Goal: Task Accomplishment & Management: Use online tool/utility

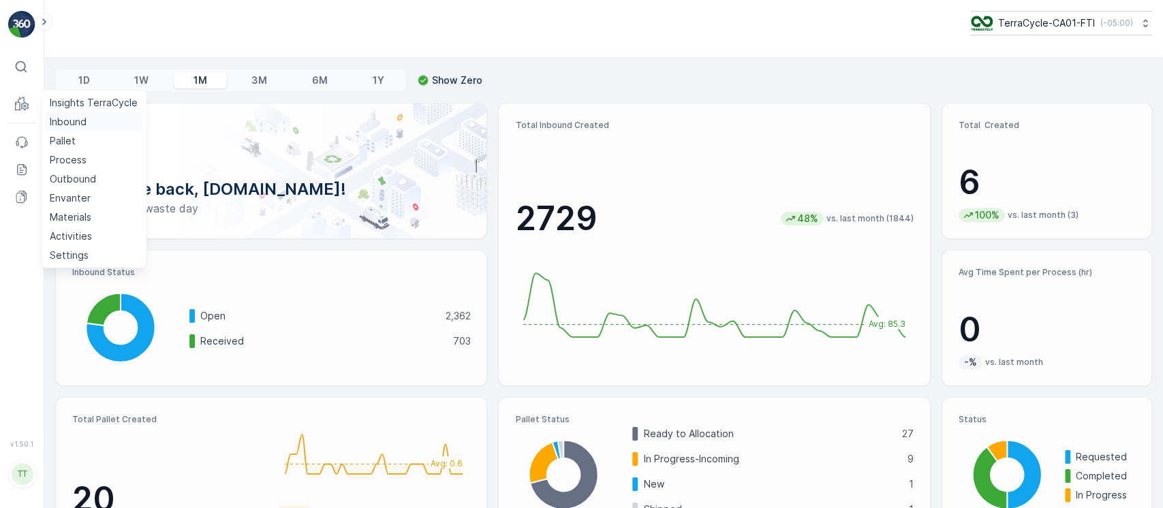
click at [88, 118] on link "Inbound" at bounding box center [93, 121] width 99 height 19
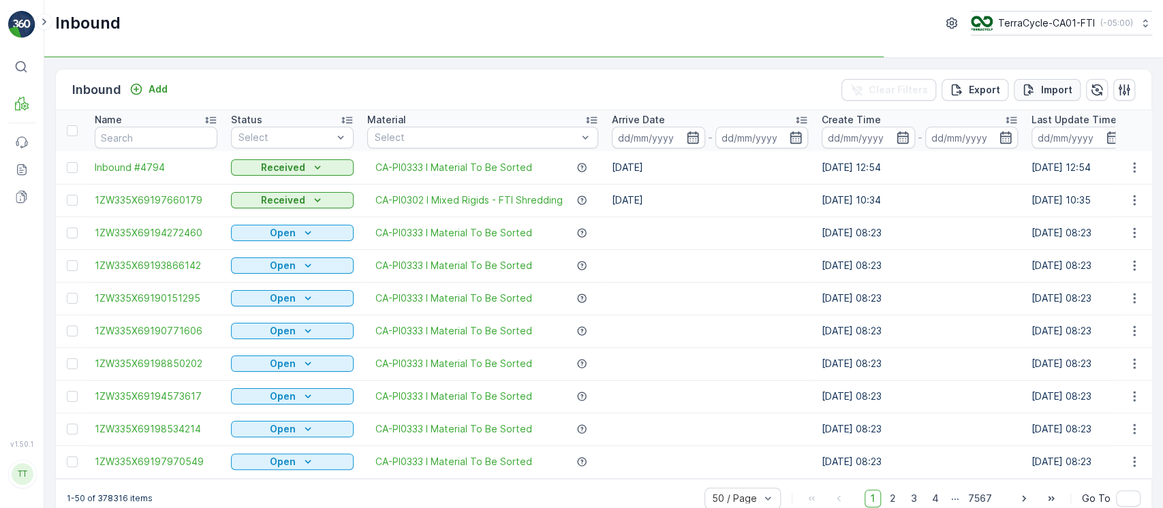
click at [1050, 91] on p "Import" at bounding box center [1056, 90] width 31 height 14
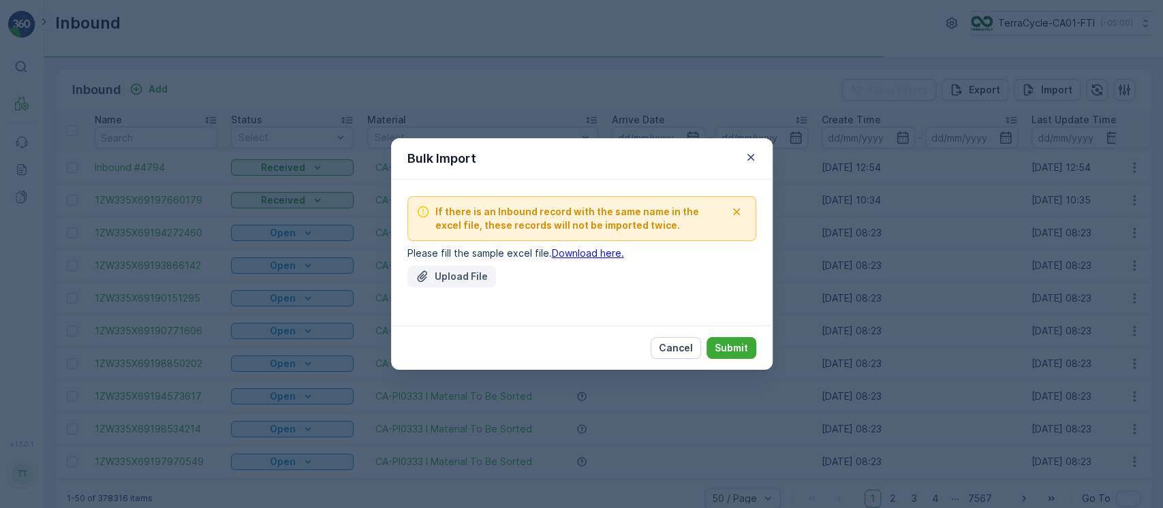
click at [470, 277] on p "Upload File" at bounding box center [461, 277] width 53 height 14
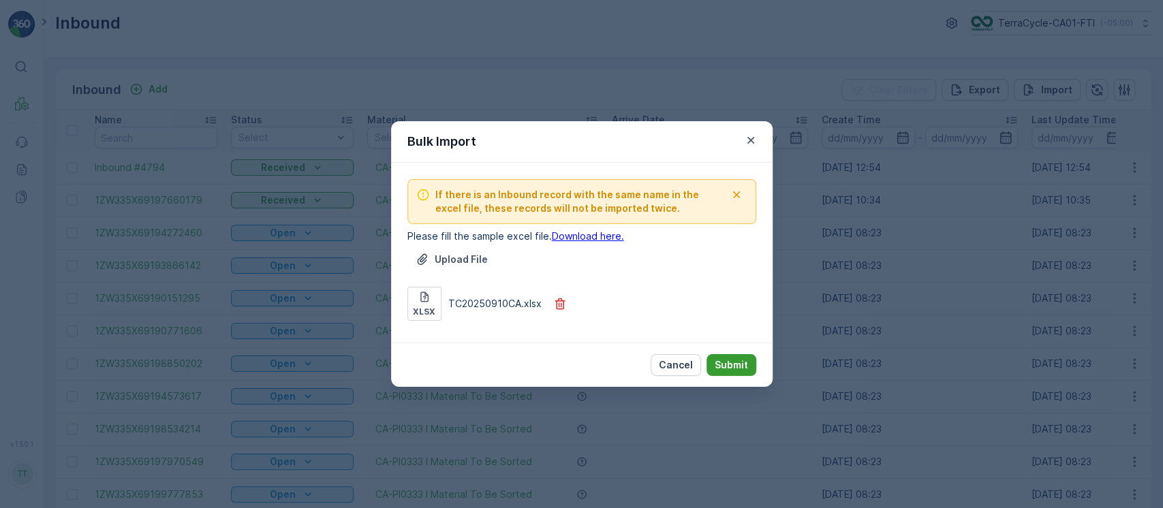
click at [745, 364] on p "Submit" at bounding box center [731, 365] width 33 height 14
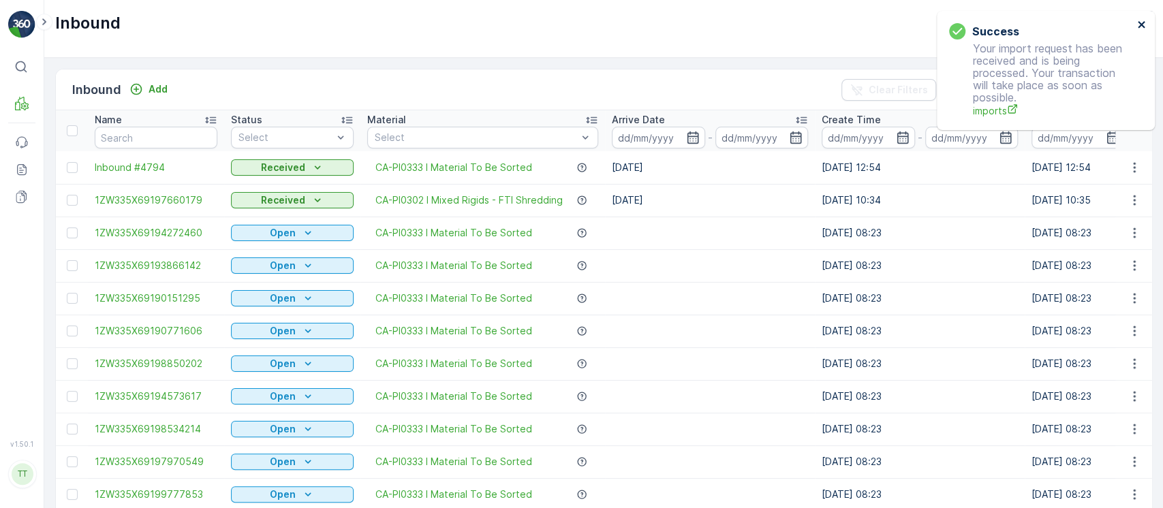
click at [1140, 23] on icon "close" at bounding box center [1142, 24] width 10 height 11
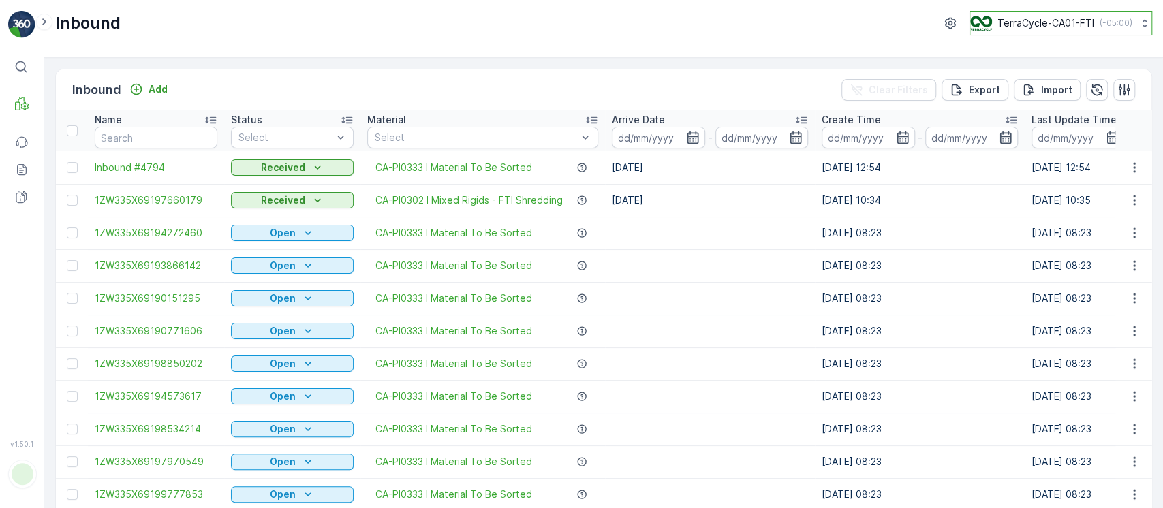
click at [1106, 28] on p "( -05:00 )" at bounding box center [1115, 23] width 33 height 11
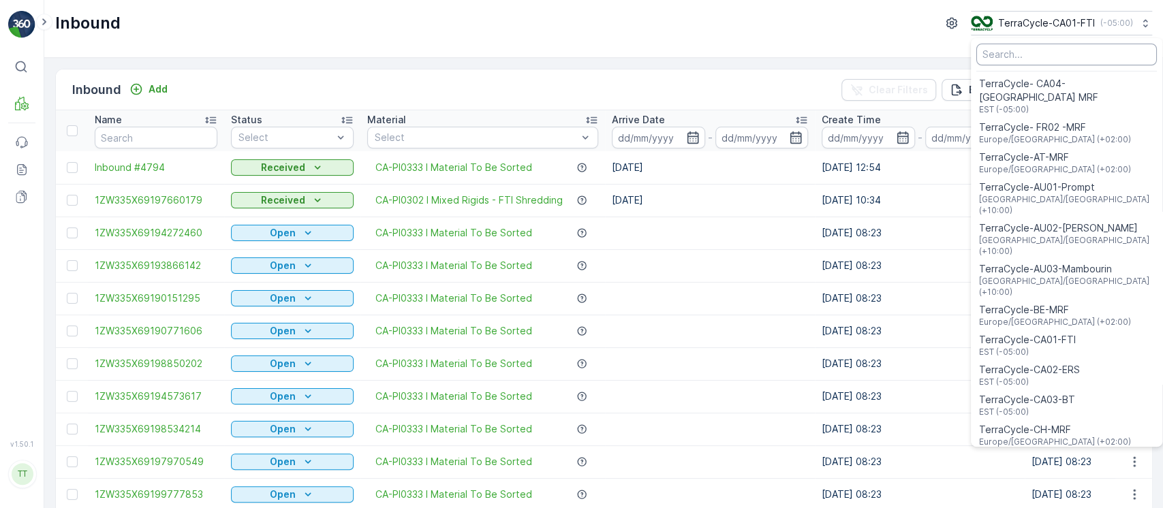
click at [1090, 57] on input "Menu" at bounding box center [1066, 55] width 181 height 22
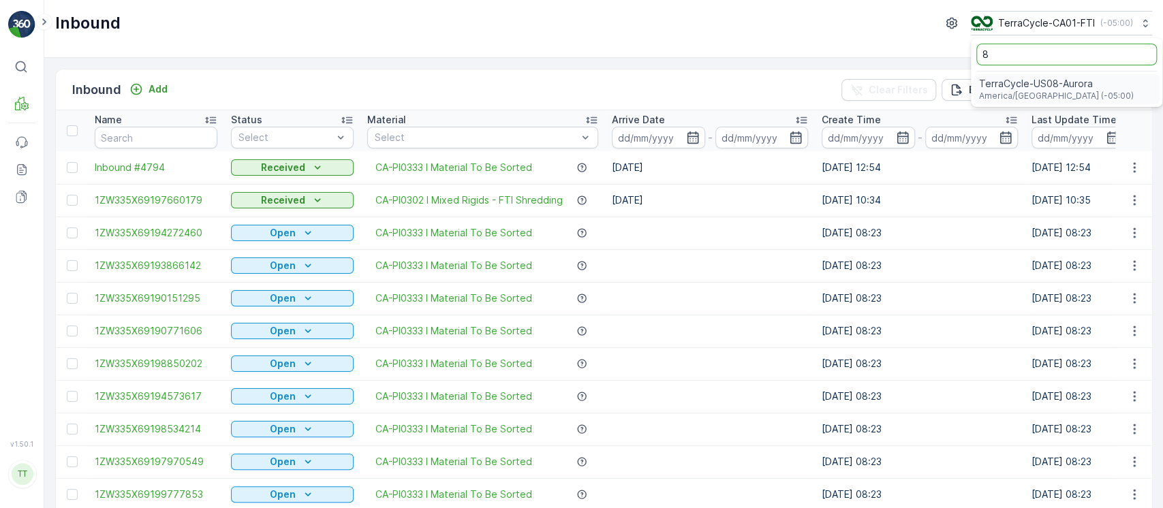
type input "8"
click at [1084, 80] on div "TerraCycle-US08-[GEOGRAPHIC_DATA] America/[GEOGRAPHIC_DATA] (-05:00)" at bounding box center [1066, 89] width 186 height 30
